Goal: Information Seeking & Learning: Learn about a topic

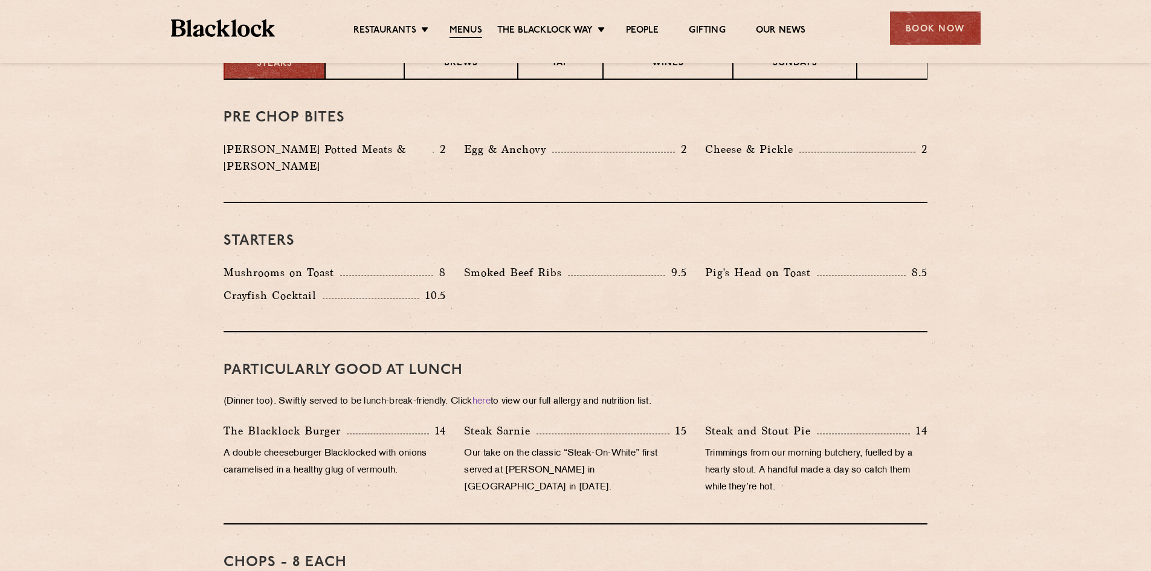
scroll to position [527, 0]
click at [796, 466] on p "Trimmings from our morning butchery, fuelled by a hearty stout. A handful made …" at bounding box center [816, 471] width 222 height 51
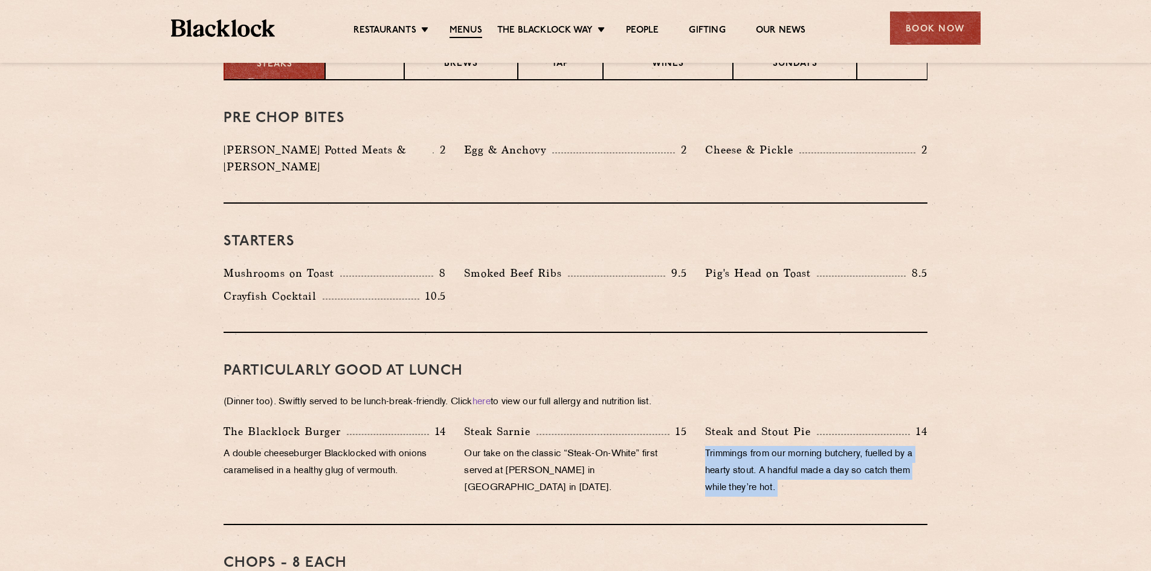
click at [796, 466] on p "Trimmings from our morning butchery, fuelled by a hearty stout. A handful made …" at bounding box center [816, 471] width 222 height 51
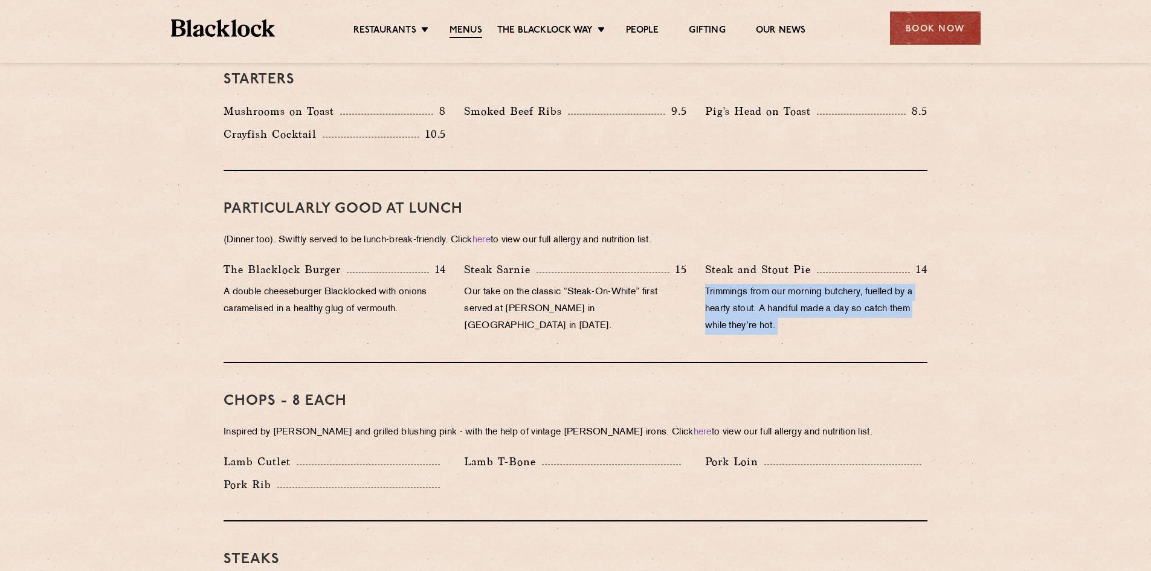
scroll to position [708, 0]
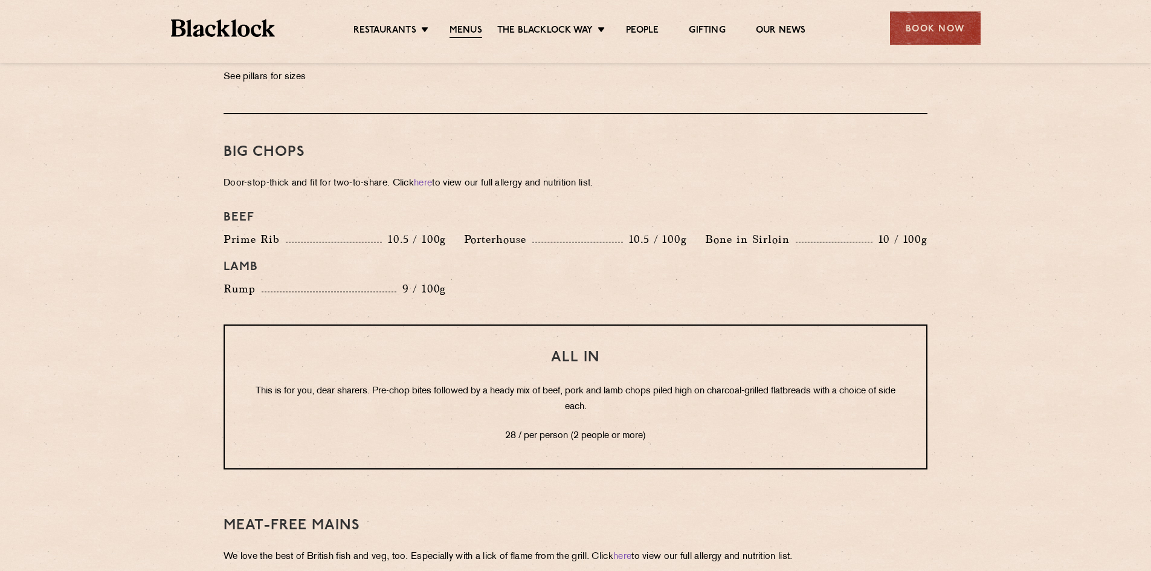
scroll to position [1366, 0]
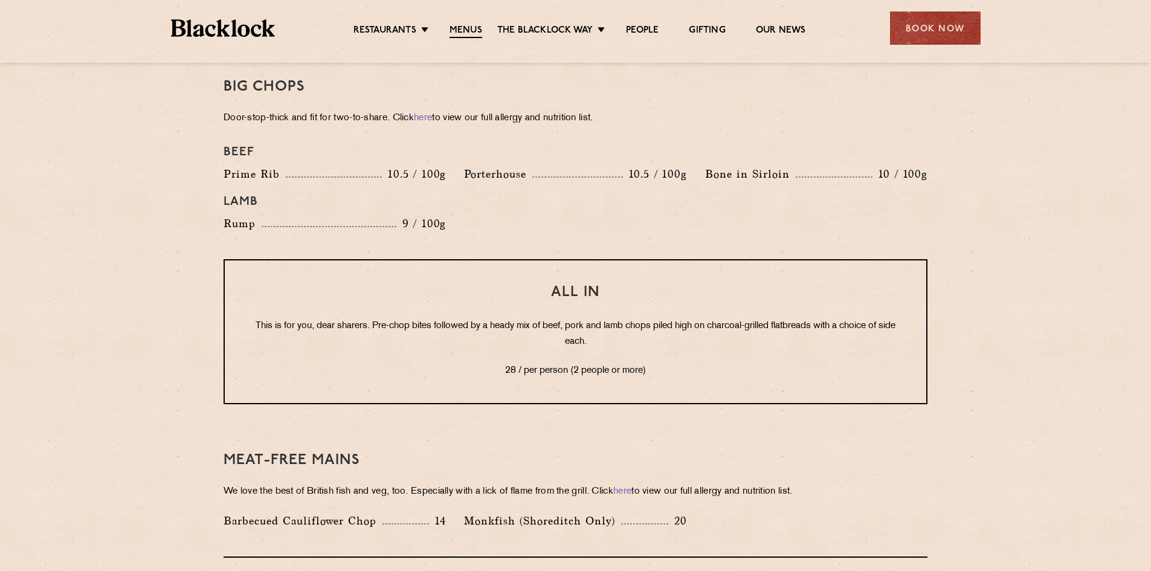
click at [261, 110] on p "Door-stop-thick and fit for two-to-share. Click here to view our full allergy a…" at bounding box center [576, 118] width 704 height 17
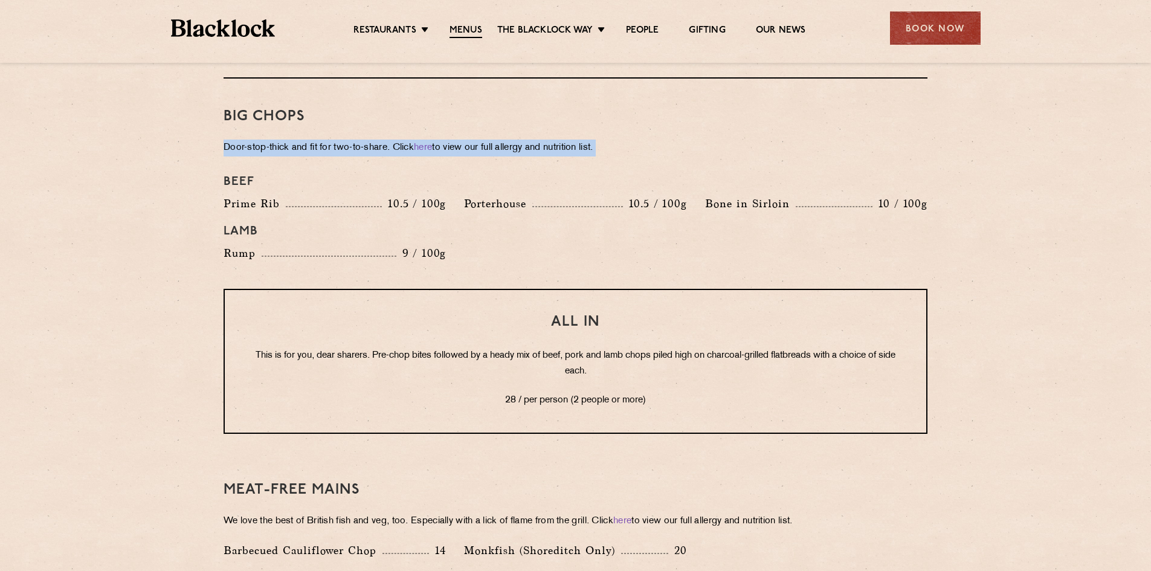
scroll to position [1333, 0]
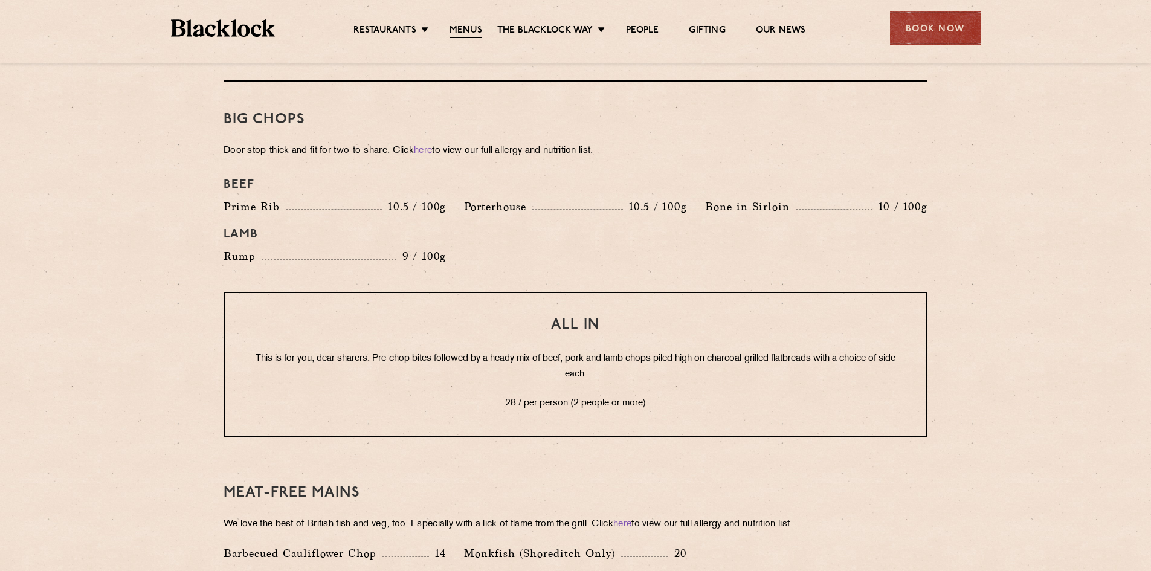
click at [538, 351] on p "This is for you, dear sharers. Pre-chop bites followed by a heady mix of beef, …" at bounding box center [575, 366] width 653 height 31
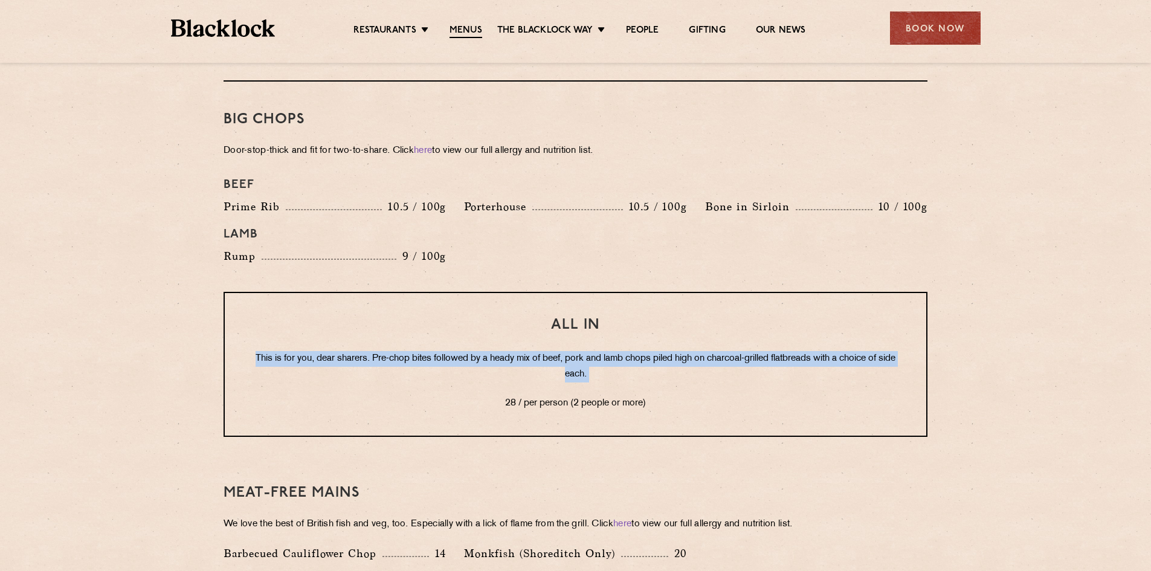
click at [538, 351] on p "This is for you, dear sharers. Pre-chop bites followed by a heady mix of beef, …" at bounding box center [575, 366] width 653 height 31
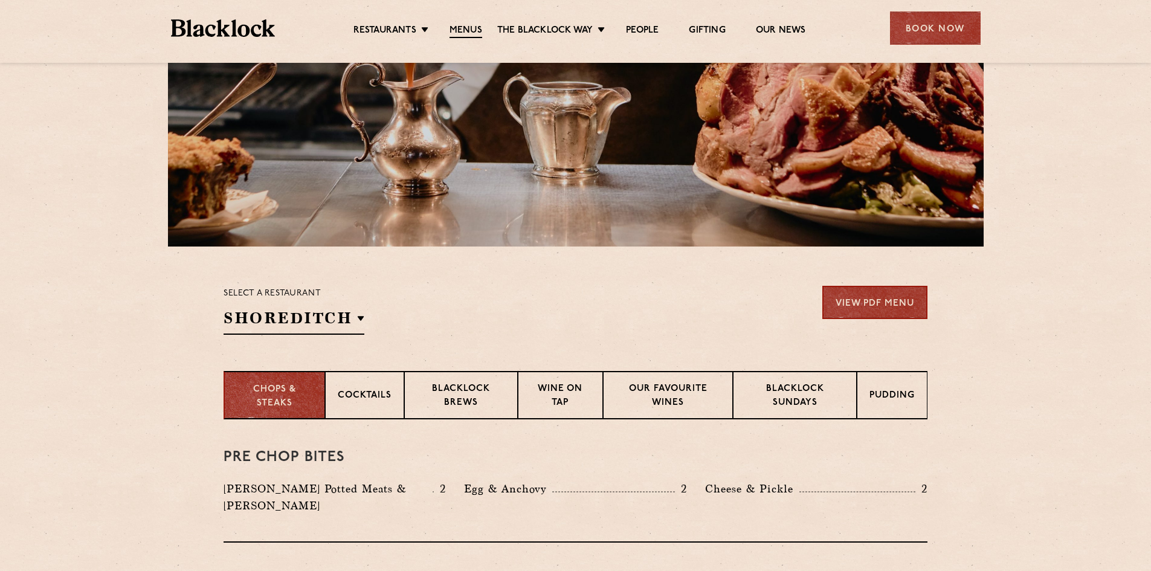
scroll to position [0, 0]
